Goal: Answer question/provide support

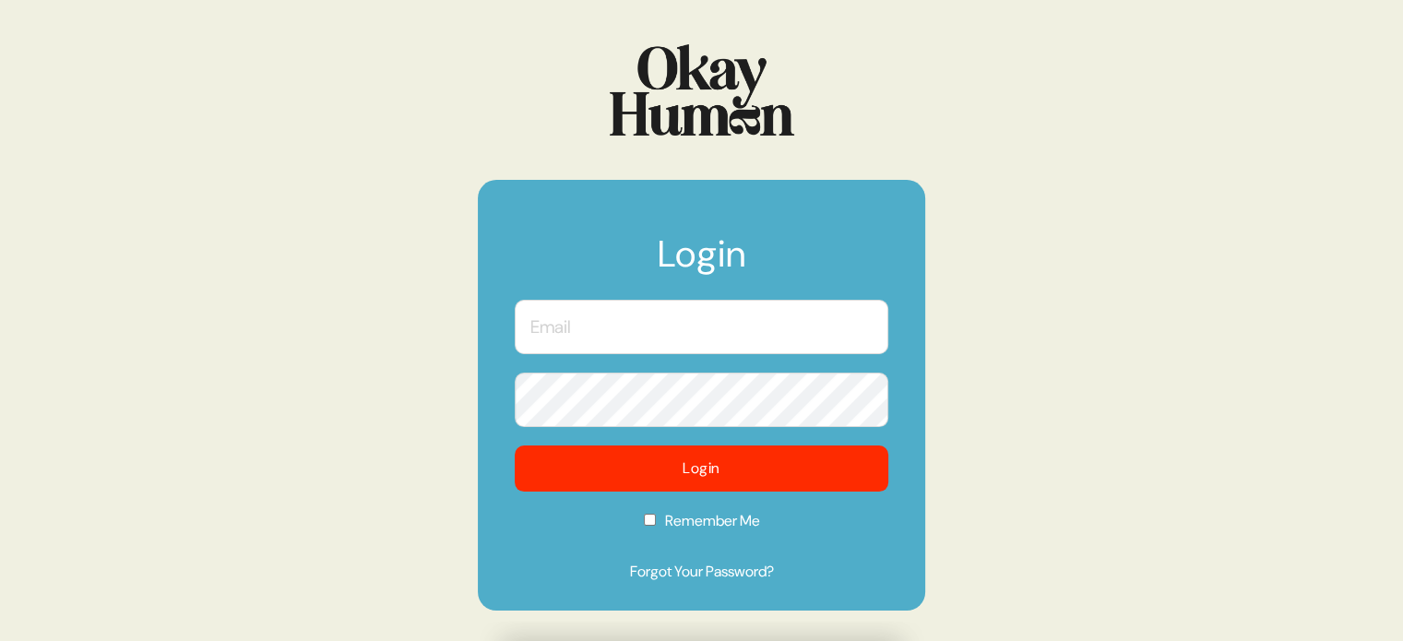
click at [734, 332] on input "text" at bounding box center [702, 327] width 374 height 54
click at [0, 640] on com-1password-button at bounding box center [0, 641] width 0 height 0
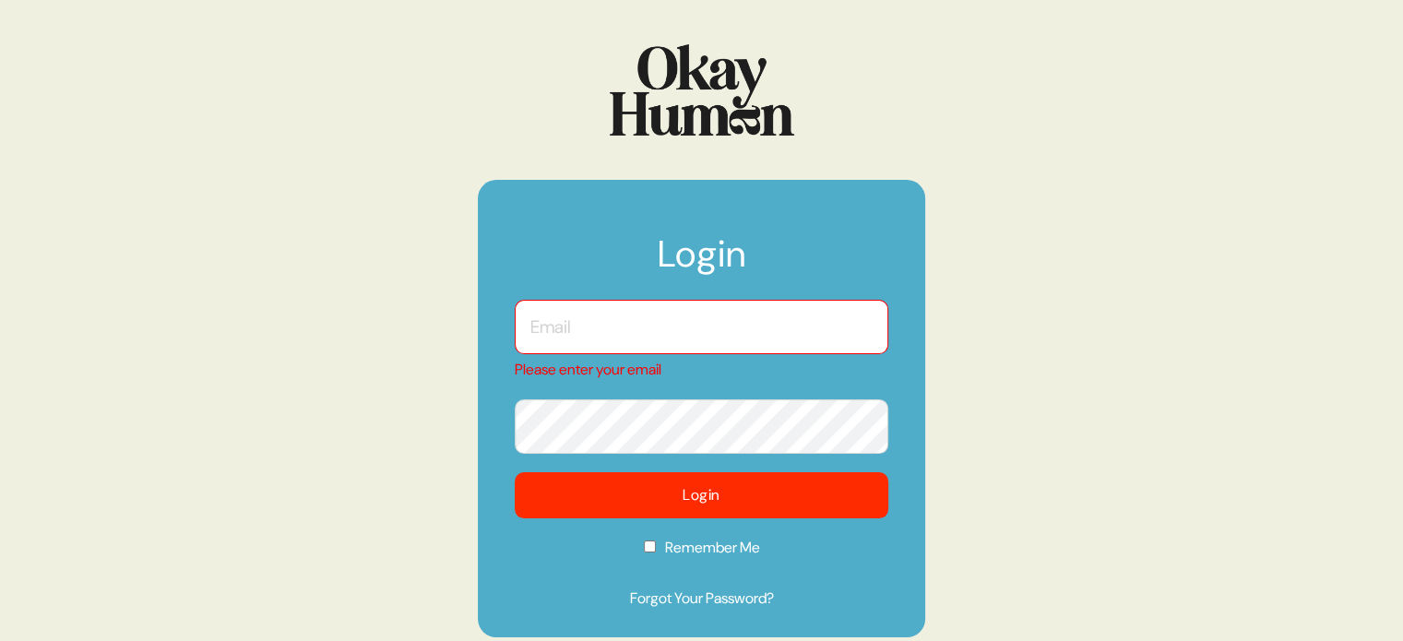
type input "[EMAIL_ADDRESS][DOMAIN_NAME]"
checkbox input "true"
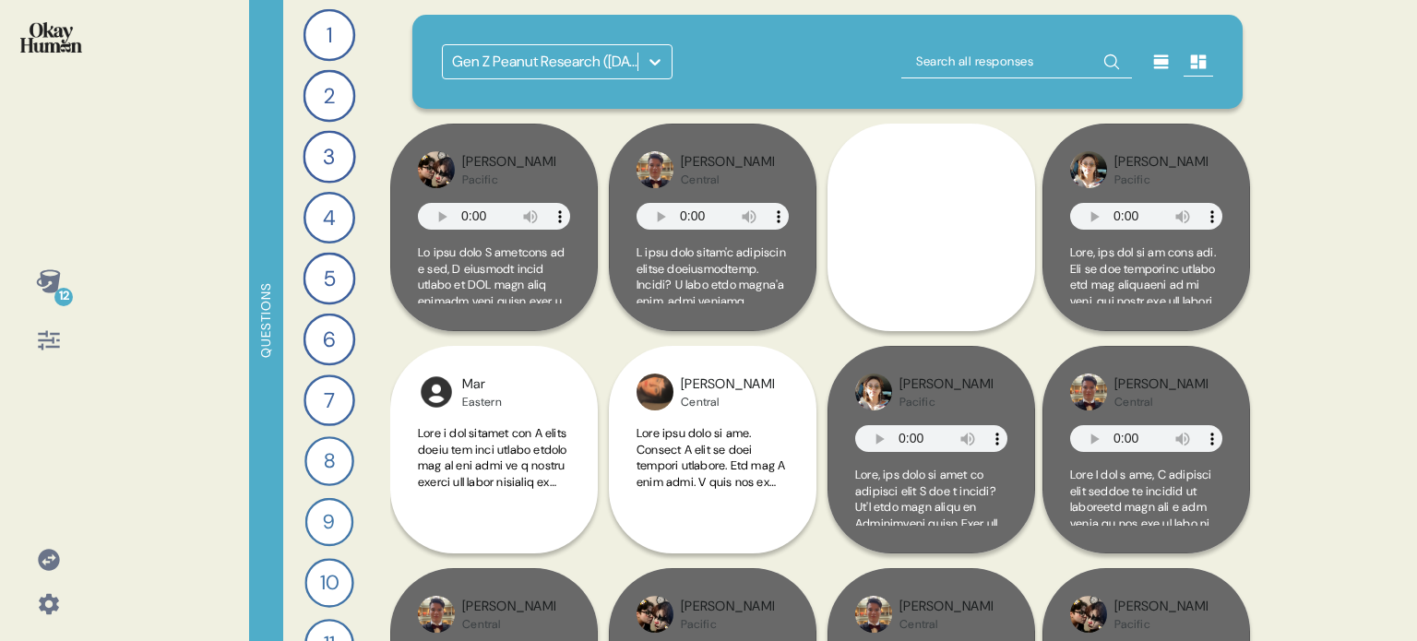
click at [54, 553] on icon at bounding box center [48, 559] width 21 height 21
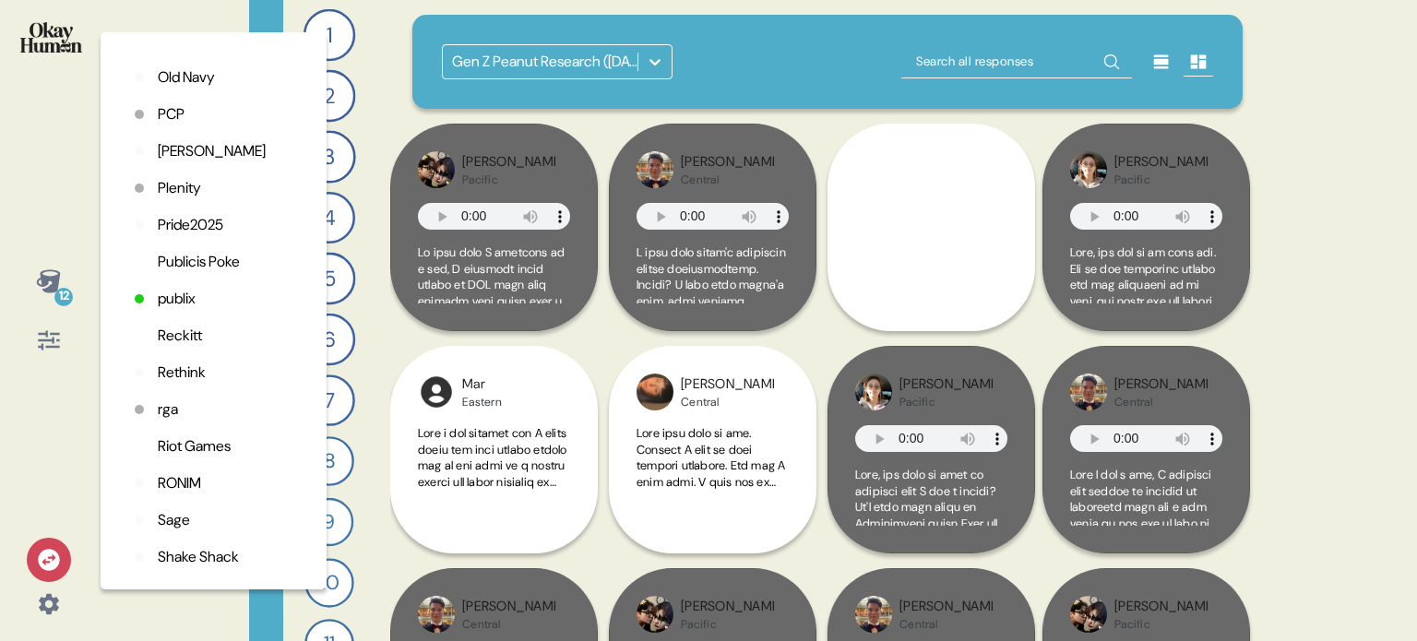
scroll to position [3782, 0]
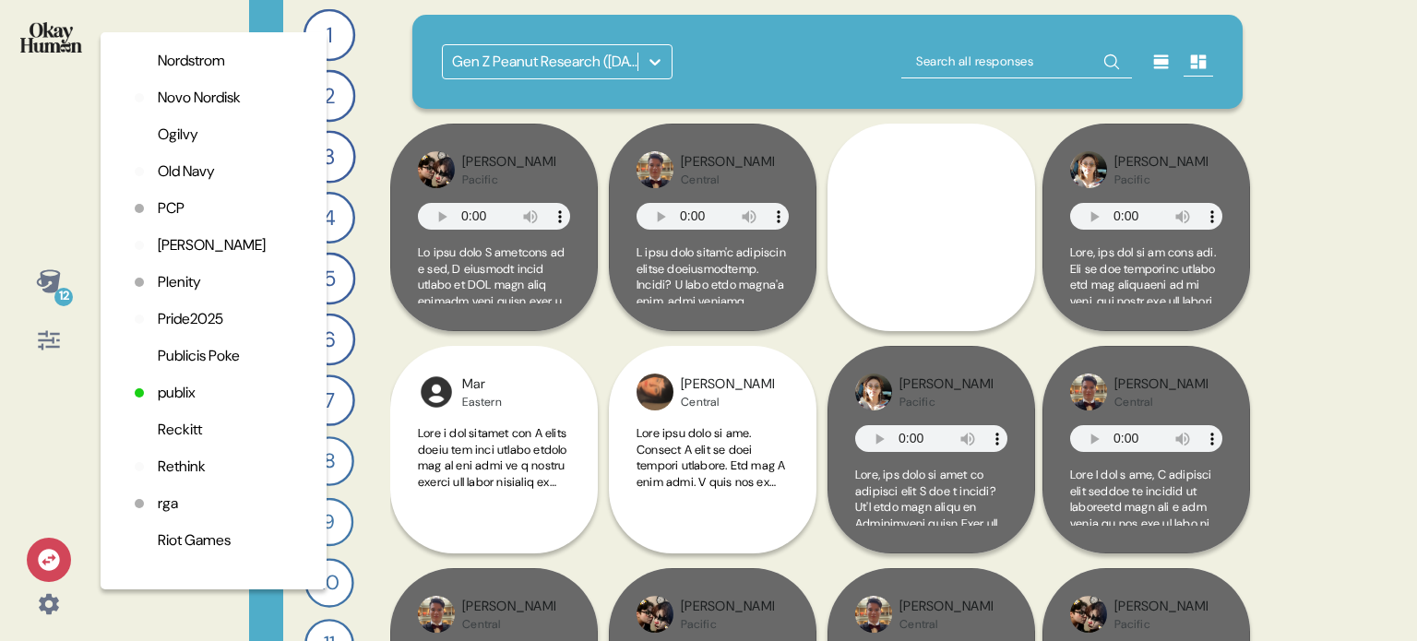
click at [182, 441] on p "Reckitt" at bounding box center [180, 430] width 44 height 22
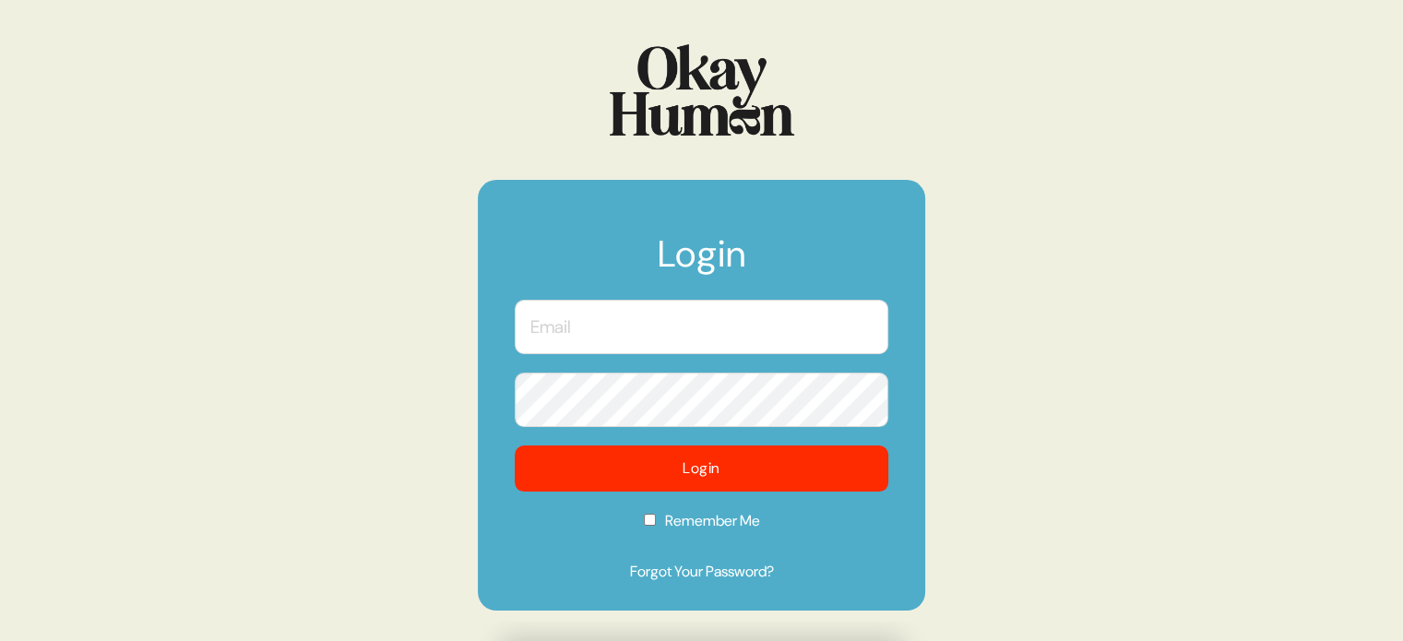
click at [666, 316] on input "text" at bounding box center [702, 327] width 374 height 54
type input "[EMAIL_ADDRESS][DOMAIN_NAME]"
checkbox input "true"
